Goal: Task Accomplishment & Management: Use online tool/utility

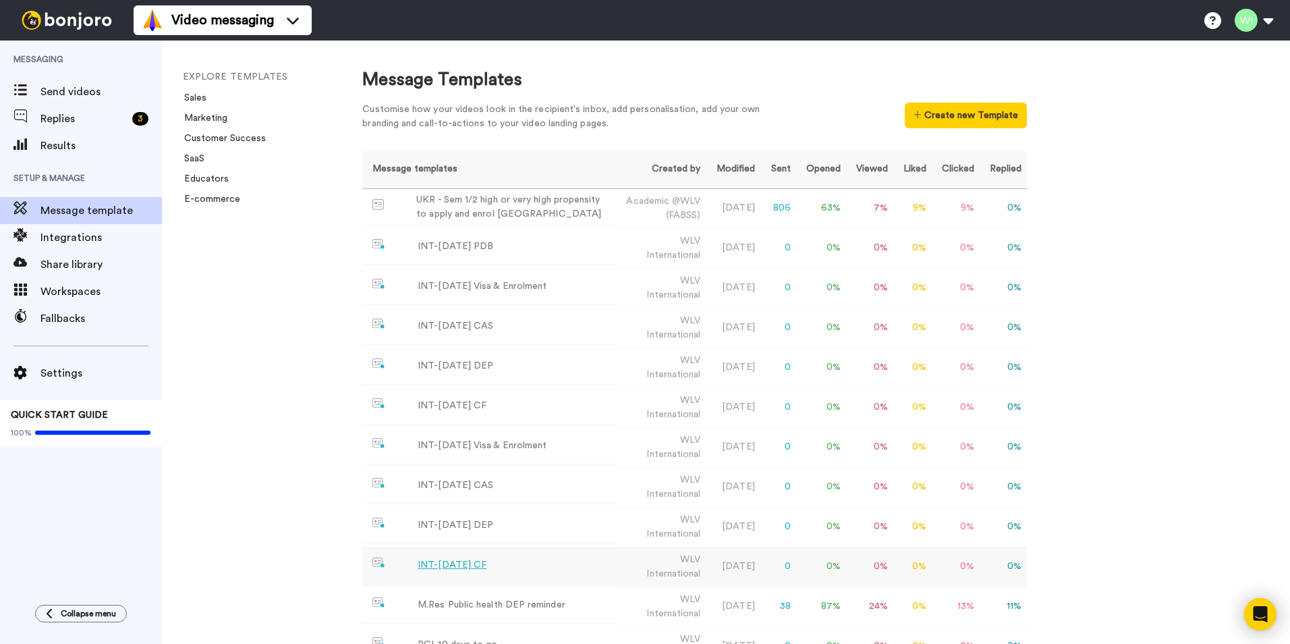
click at [458, 562] on div "INT-[DATE] CF" at bounding box center [452, 565] width 69 height 14
click at [455, 521] on div "INT-[DATE] DEP" at bounding box center [456, 525] width 76 height 14
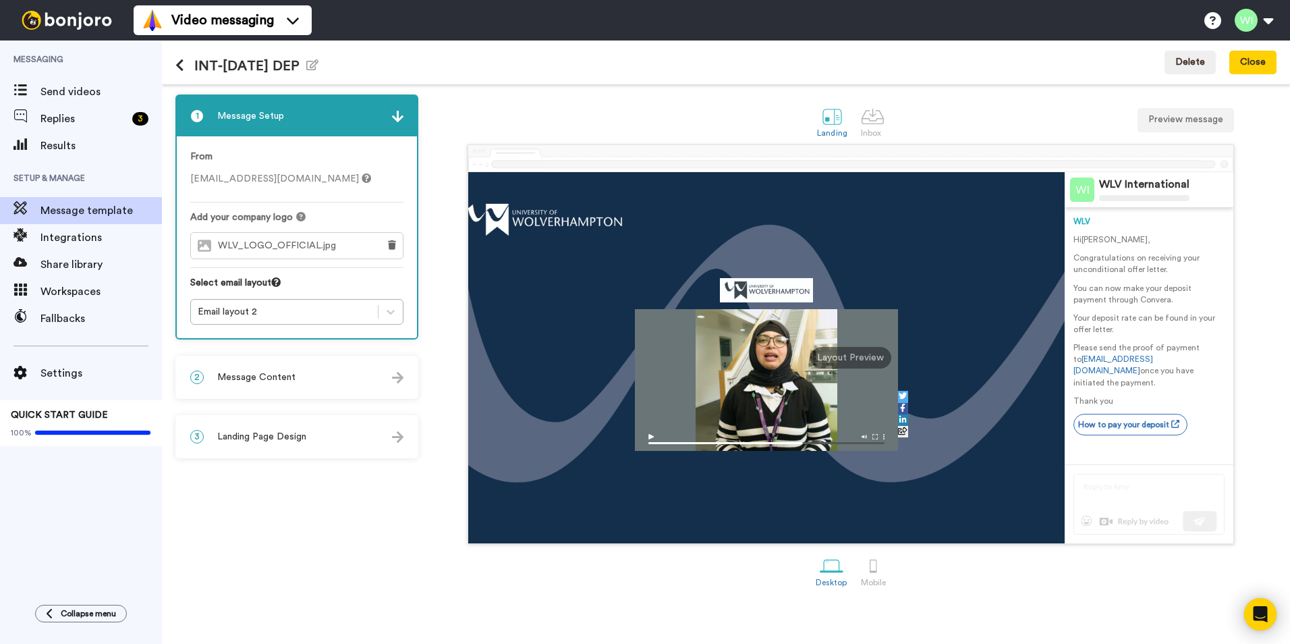
click at [1193, 316] on p "Your deposit rate can be found in your offer letter." at bounding box center [1148, 323] width 151 height 23
click at [273, 379] on span "Message Content" at bounding box center [256, 376] width 78 height 13
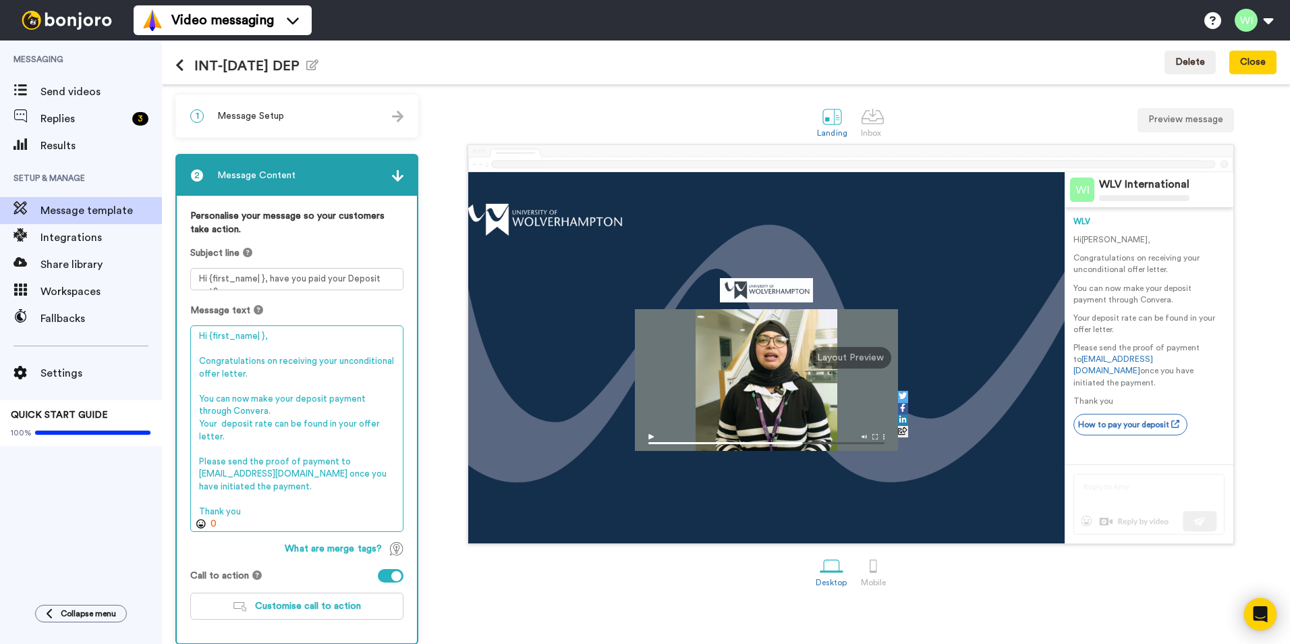
click at [330, 423] on textarea "Hi {first_name| }, Congratulations on receiving your unconditional offer letter…" at bounding box center [296, 428] width 213 height 206
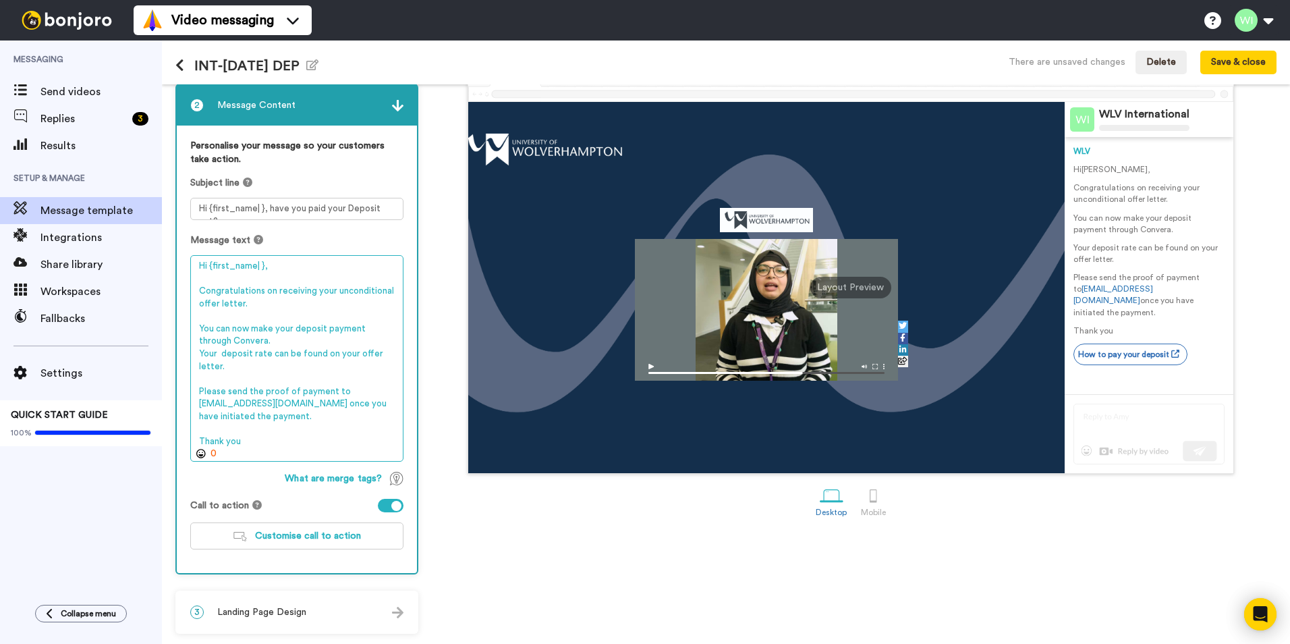
type textarea "Hi {first_name| }, Congratulations on receiving your unconditional offer letter…"
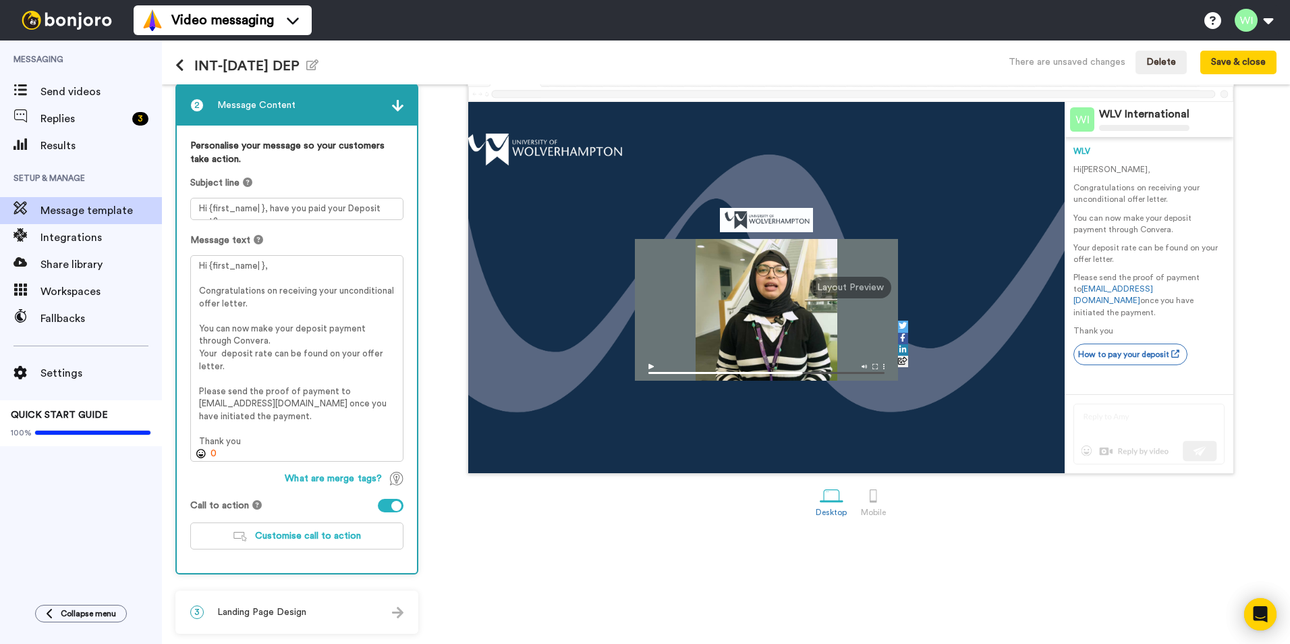
click at [551, 552] on div "Landing Inbox Preview message WLV International WLV Hi [PERSON_NAME] , Congratu…" at bounding box center [850, 328] width 851 height 609
click at [1214, 64] on button "Save & close" at bounding box center [1238, 63] width 76 height 24
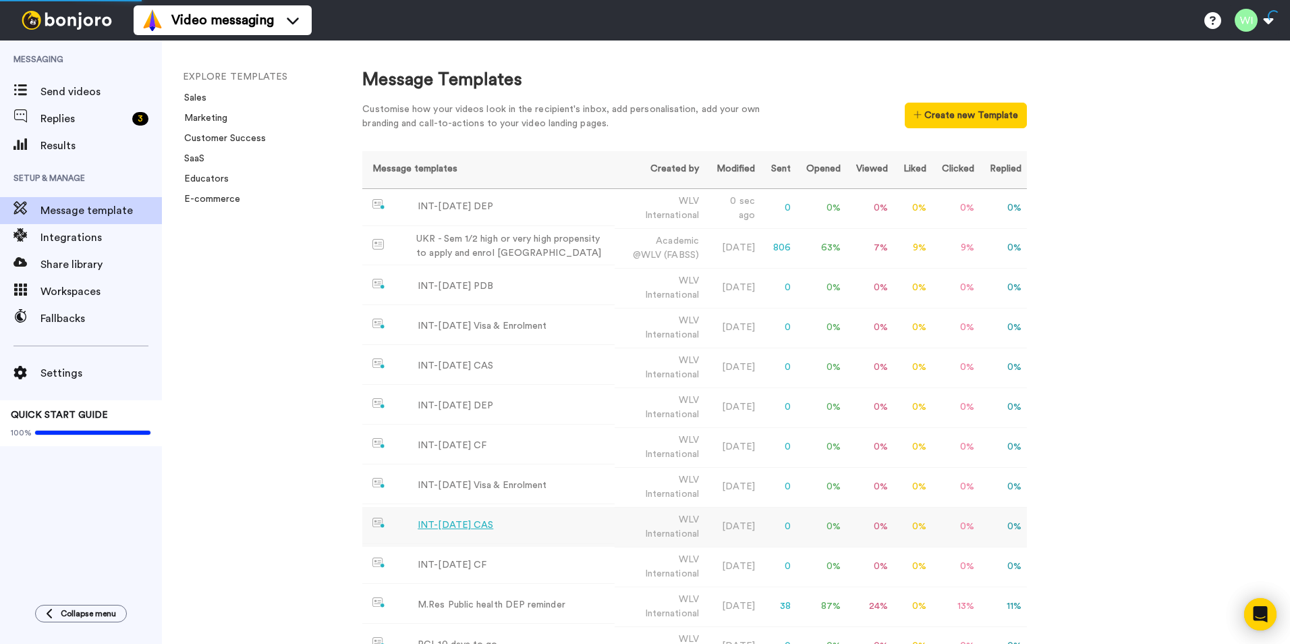
click at [457, 523] on div "INT-[DATE] CAS" at bounding box center [456, 525] width 76 height 14
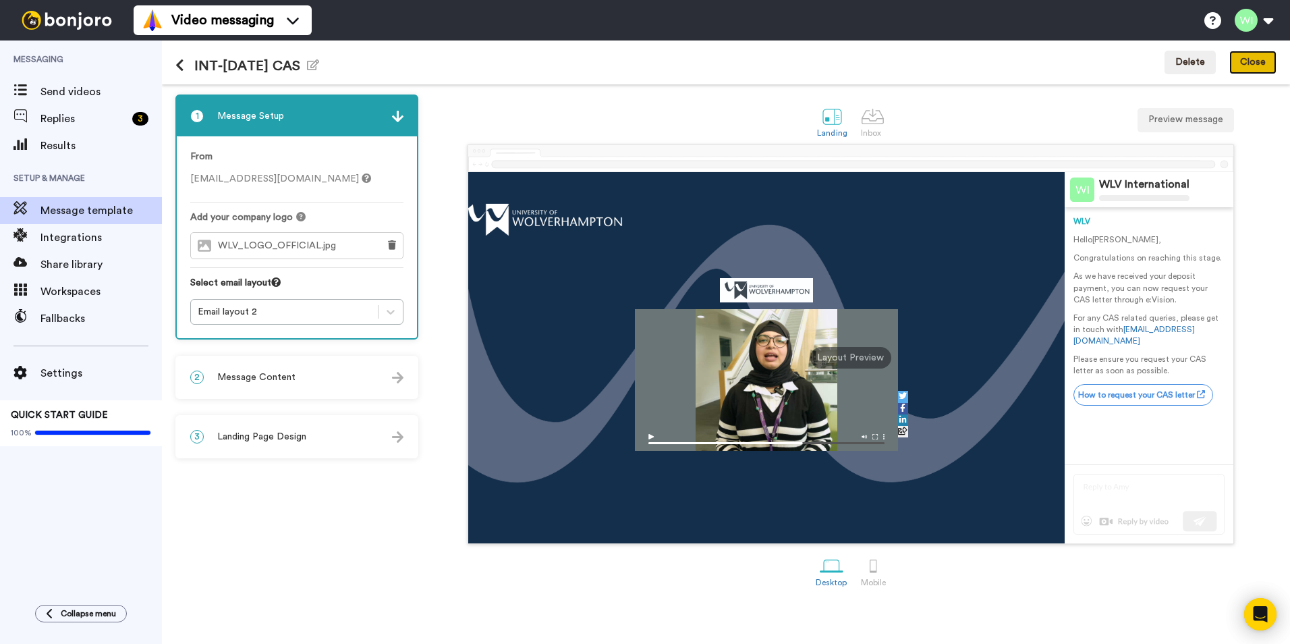
click at [1246, 65] on button "Close" at bounding box center [1252, 63] width 47 height 24
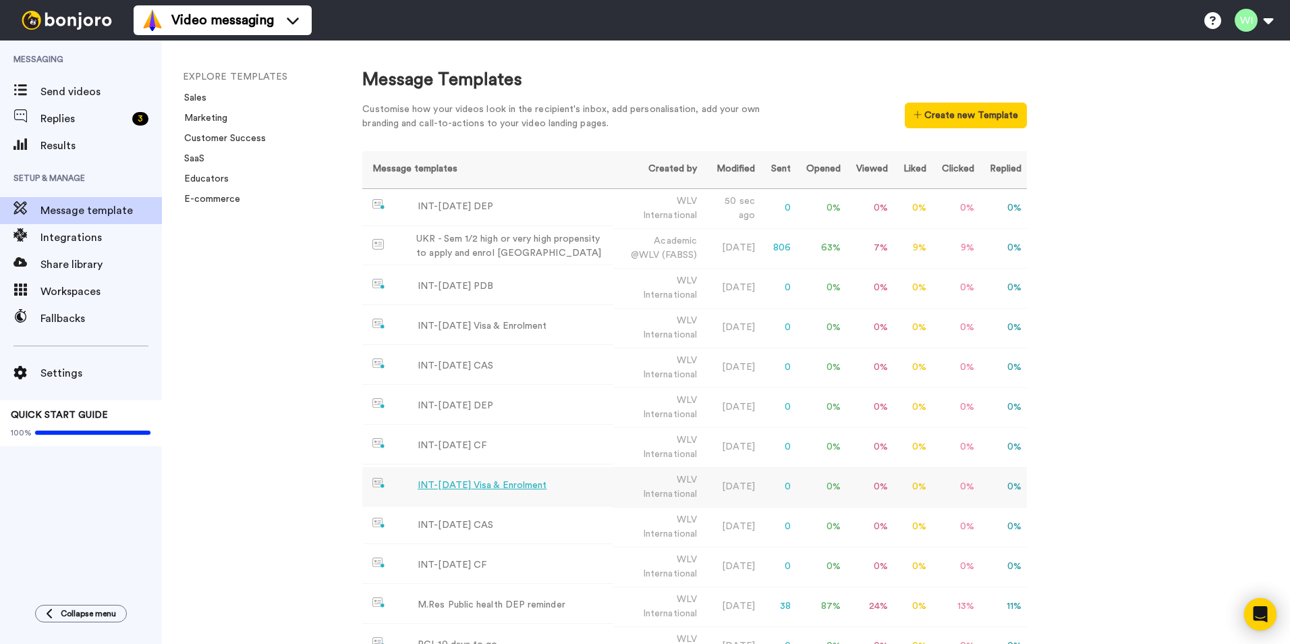
click at [461, 487] on div "INT-[DATE] Visa & Enrolment" at bounding box center [482, 485] width 129 height 14
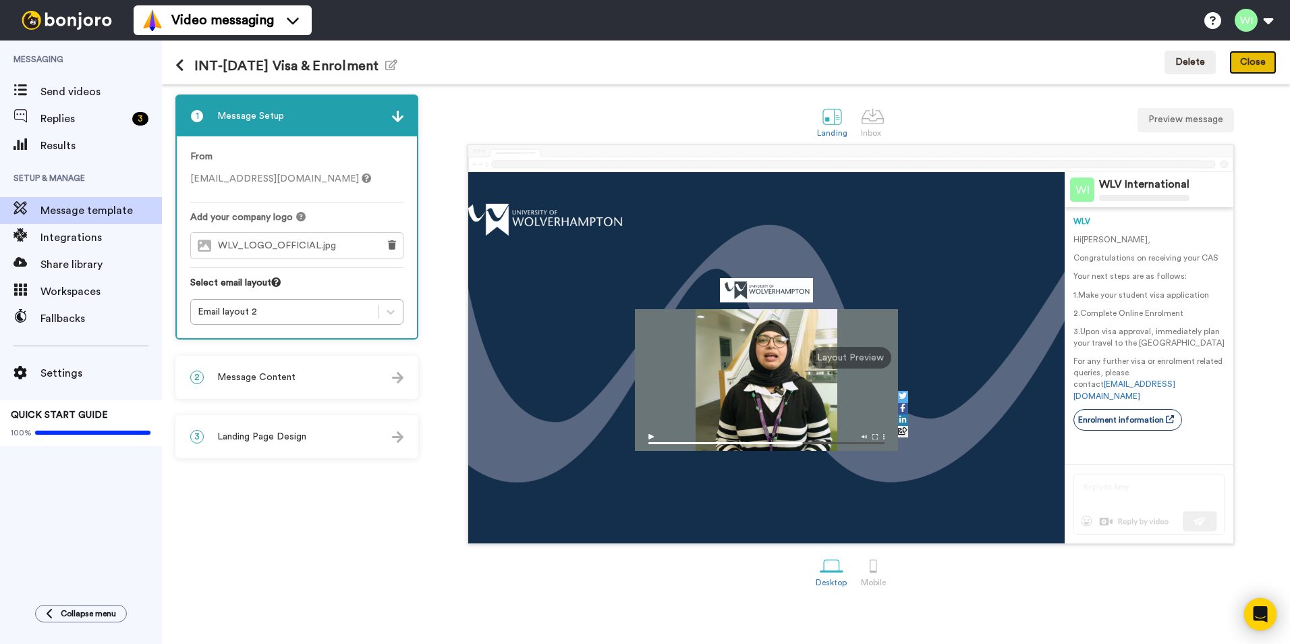
click at [1258, 63] on button "Close" at bounding box center [1252, 63] width 47 height 24
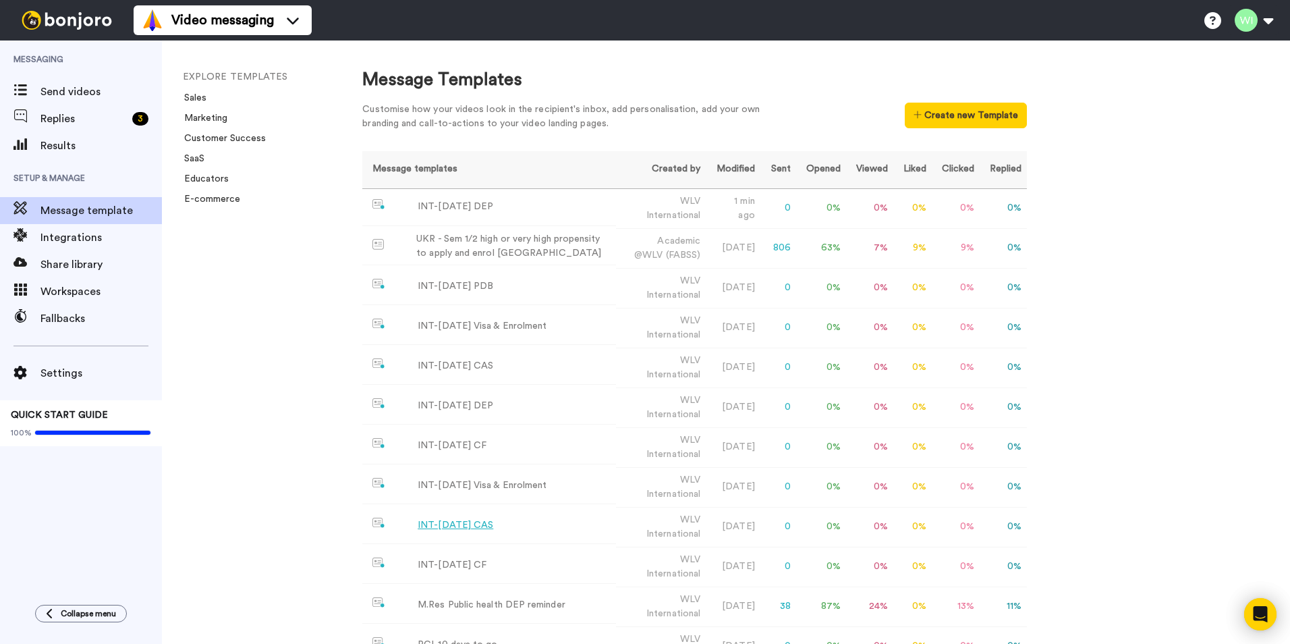
scroll to position [202, 0]
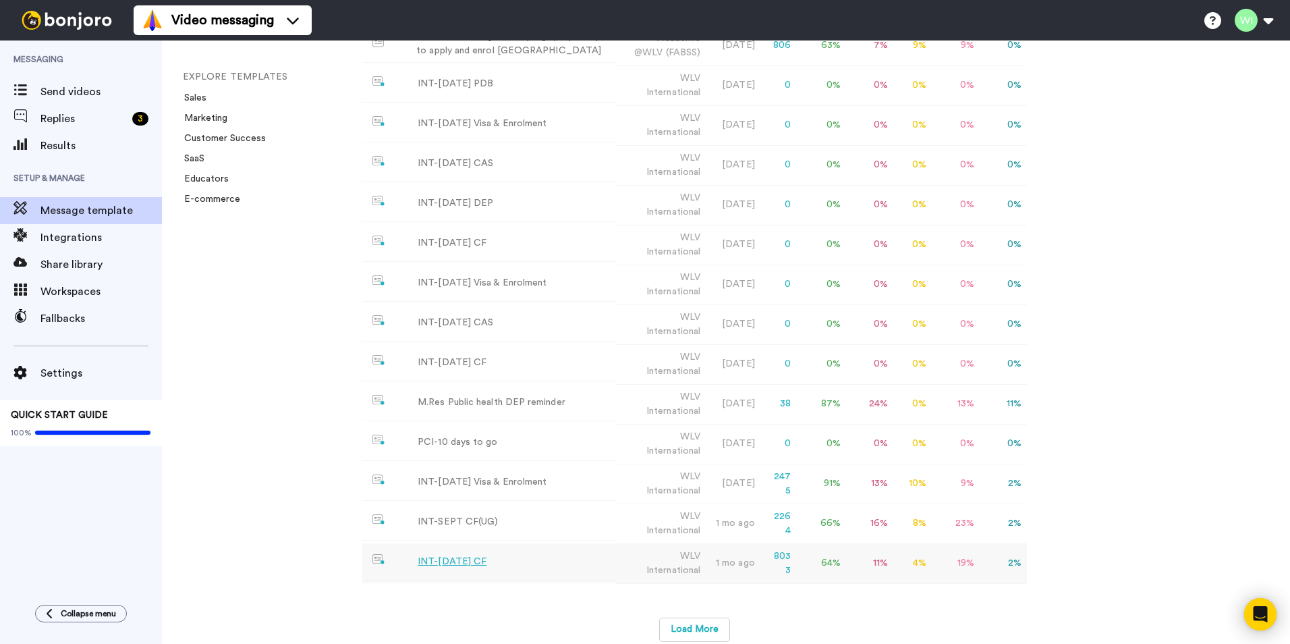
click at [455, 551] on td "INT-[DATE] CF" at bounding box center [489, 561] width 254 height 37
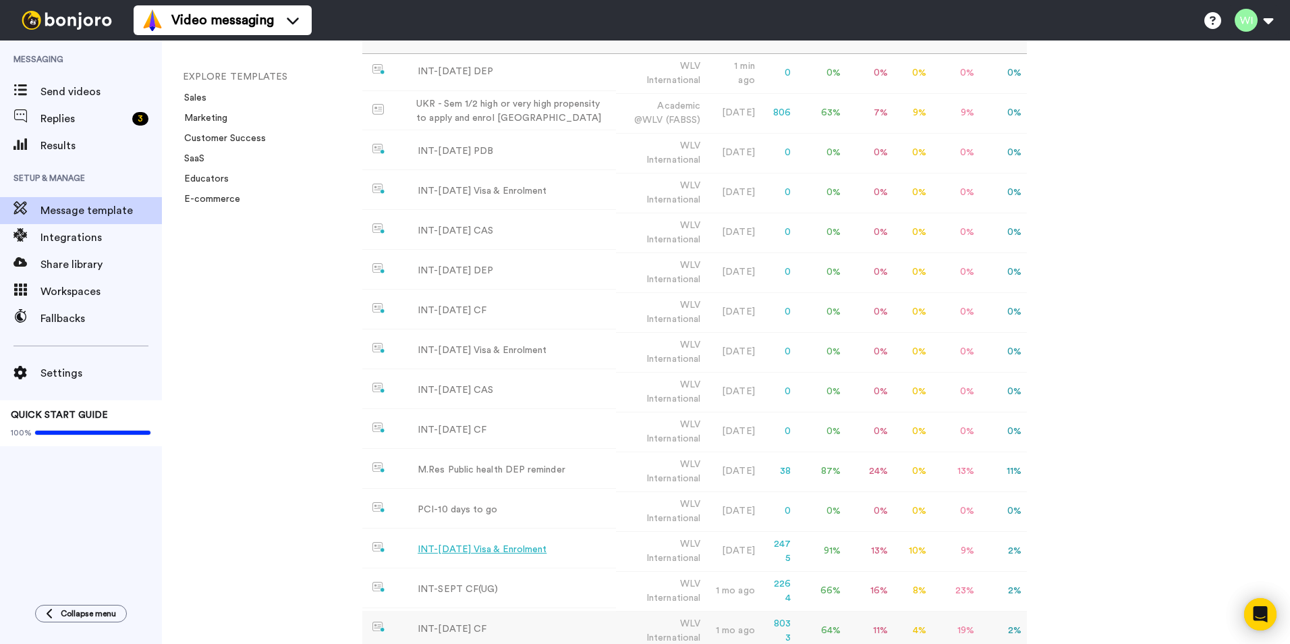
scroll to position [202, 0]
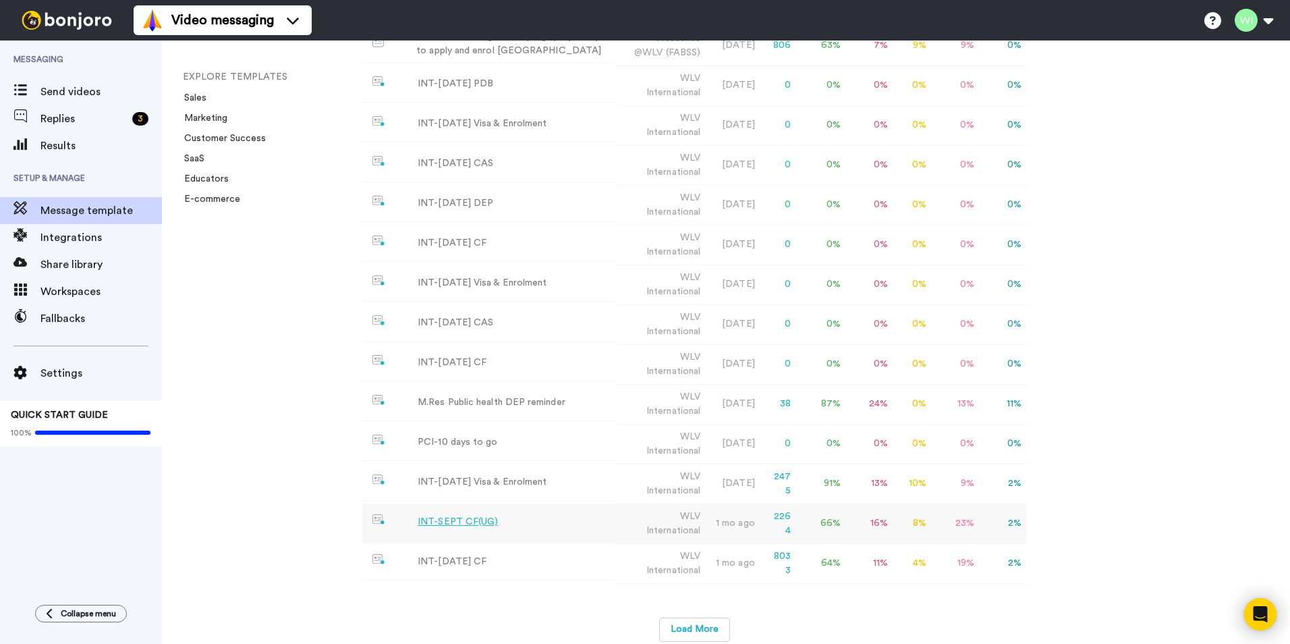
click at [446, 517] on div "INT-SEPT CF(UG)" at bounding box center [458, 522] width 80 height 14
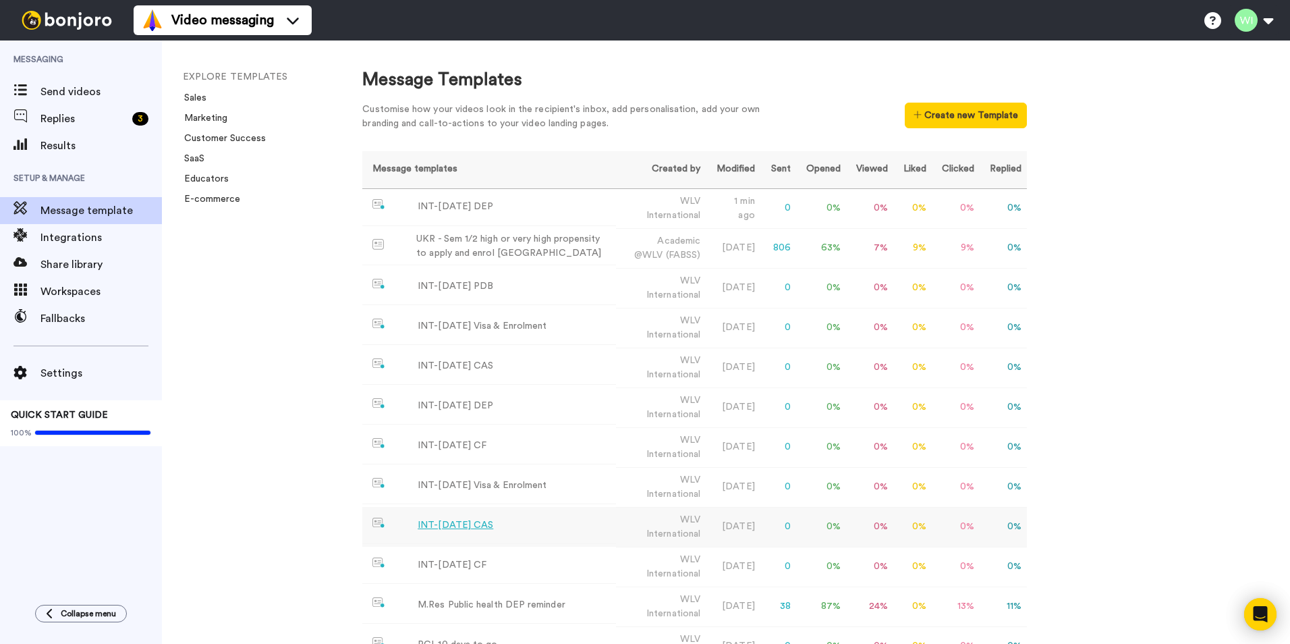
click at [437, 521] on div "INT-[DATE] CAS" at bounding box center [456, 525] width 76 height 14
